Goal: Information Seeking & Learning: Learn about a topic

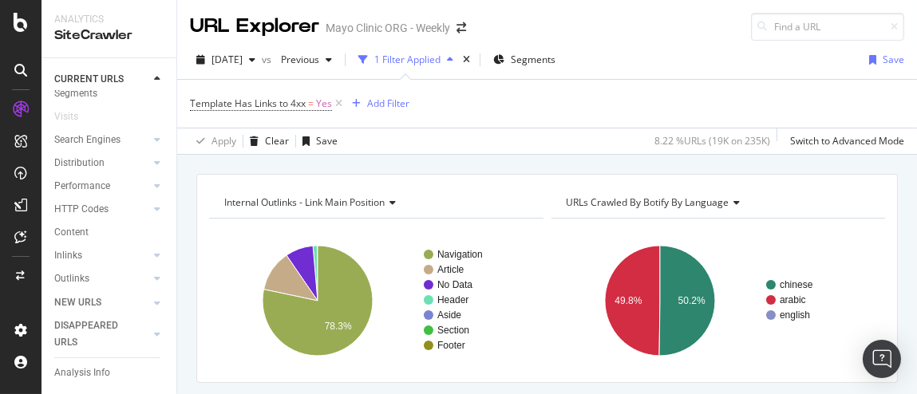
scroll to position [72, 0]
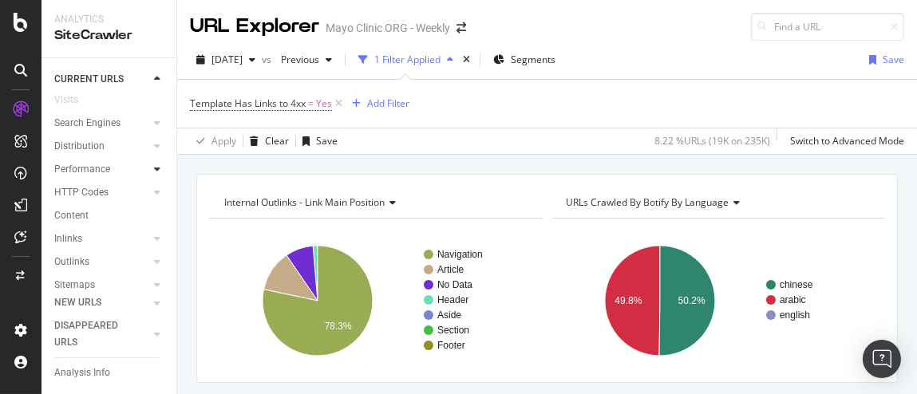
drag, startPoint x: 71, startPoint y: 169, endPoint x: 144, endPoint y: 166, distance: 72.7
click at [154, 166] on icon at bounding box center [157, 169] width 6 height 10
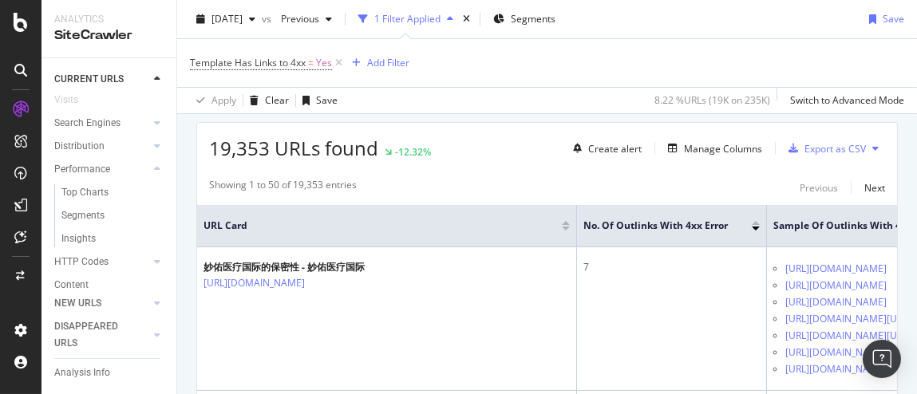
scroll to position [290, 0]
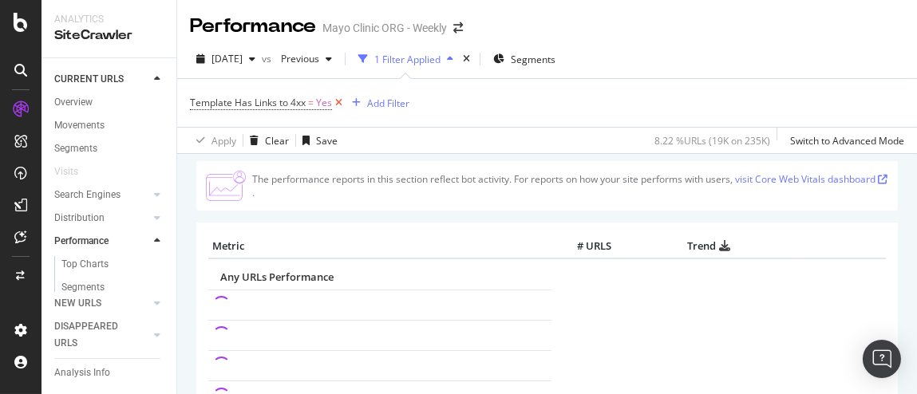
click at [339, 102] on icon at bounding box center [339, 103] width 14 height 16
